Goal: Information Seeking & Learning: Learn about a topic

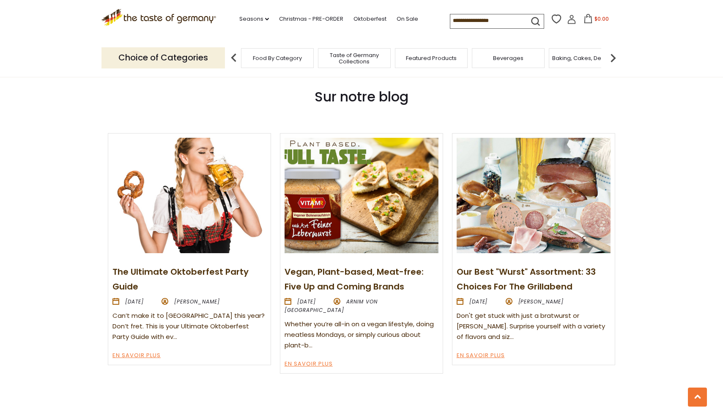
scroll to position [920, 0]
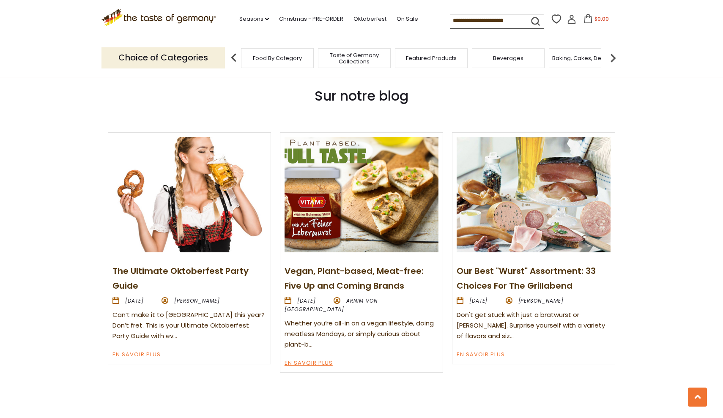
click at [531, 260] on article "Our Best "Wurst" Assortment: 33 Choices For The Grillabend [DATE] [PERSON_NAME]…" at bounding box center [533, 248] width 163 height 232
click at [481, 352] on link "En savoir plus" at bounding box center [481, 355] width 48 height 10
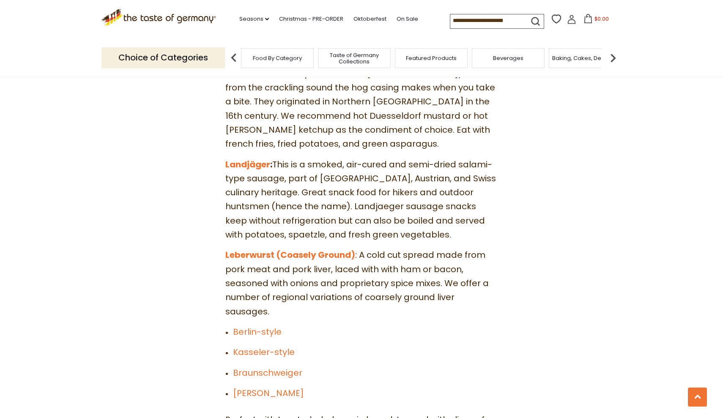
scroll to position [2534, 0]
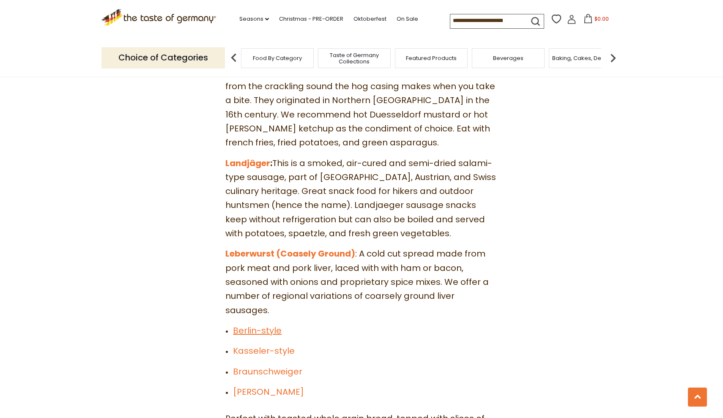
click at [272, 325] on link "Berlin-style" at bounding box center [257, 331] width 49 height 12
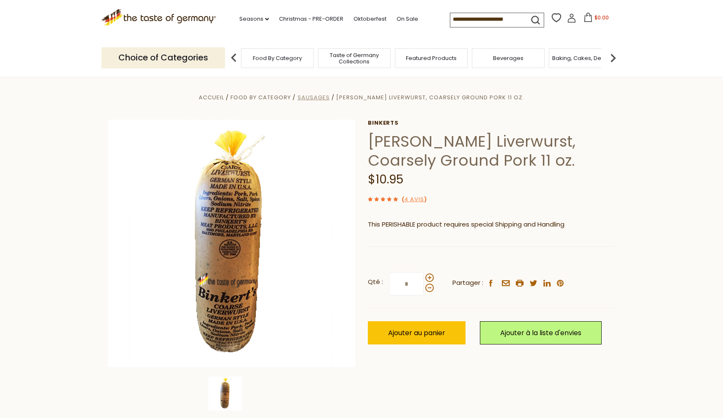
click at [325, 95] on span "Sausages" at bounding box center [314, 97] width 32 height 8
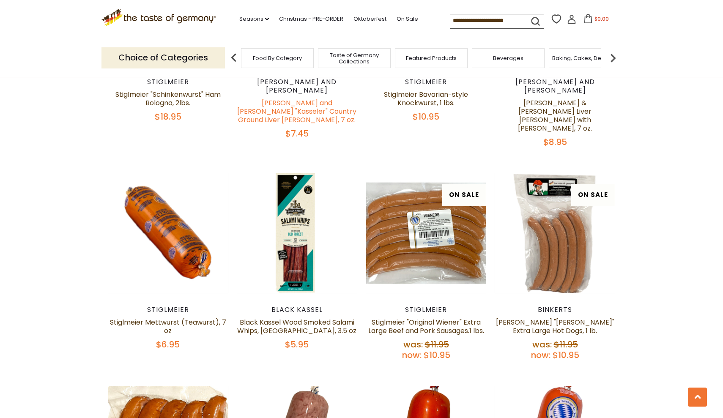
scroll to position [1292, 0]
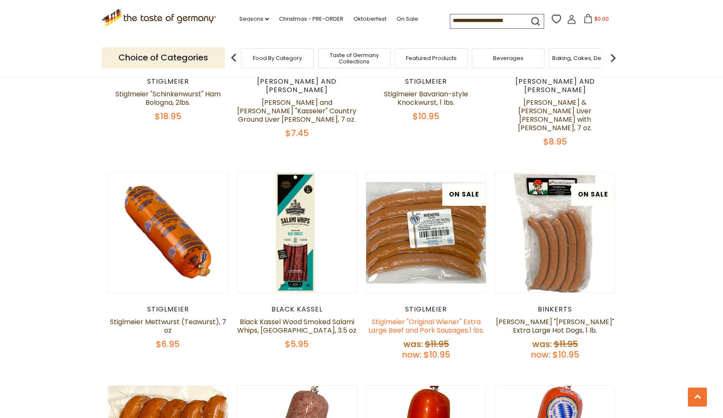
click at [429, 317] on link "Stiglmeier "Original Wiener" Extra Large Beef and Pork Sausages.1 lbs." at bounding box center [426, 326] width 116 height 18
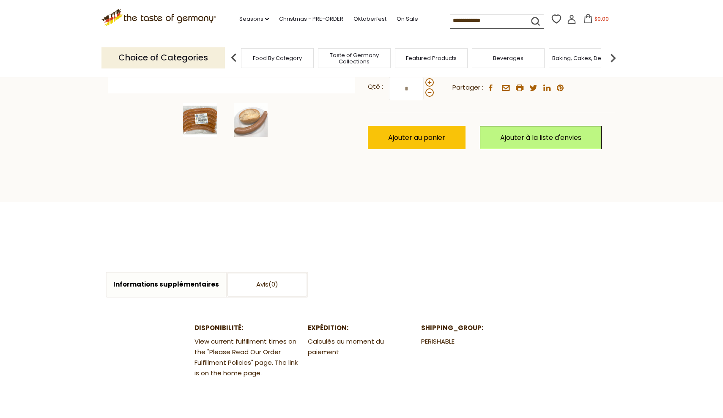
scroll to position [239, 0]
